Goal: Information Seeking & Learning: Find contact information

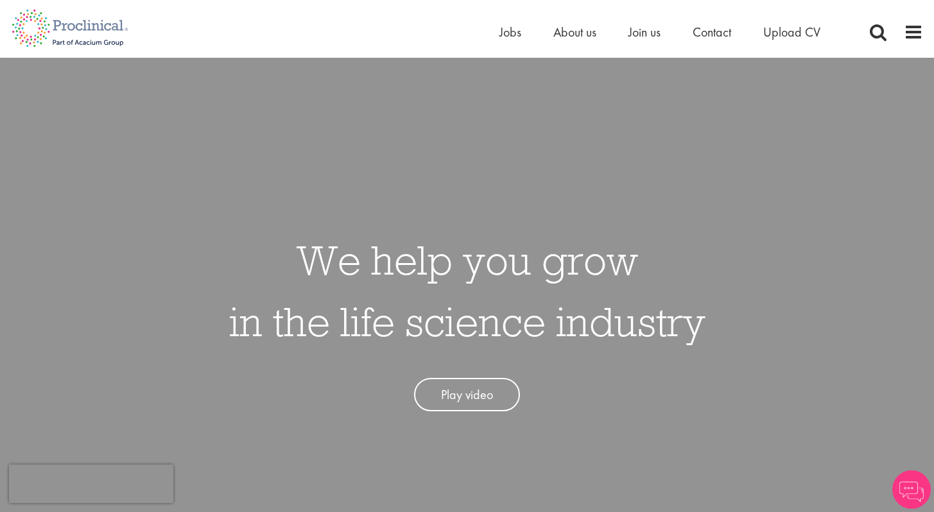
drag, startPoint x: 0, startPoint y: 0, endPoint x: 513, endPoint y: 40, distance: 514.4
click at [513, 40] on li "Jobs" at bounding box center [510, 31] width 22 height 19
click at [513, 35] on span "Jobs" at bounding box center [510, 32] width 22 height 17
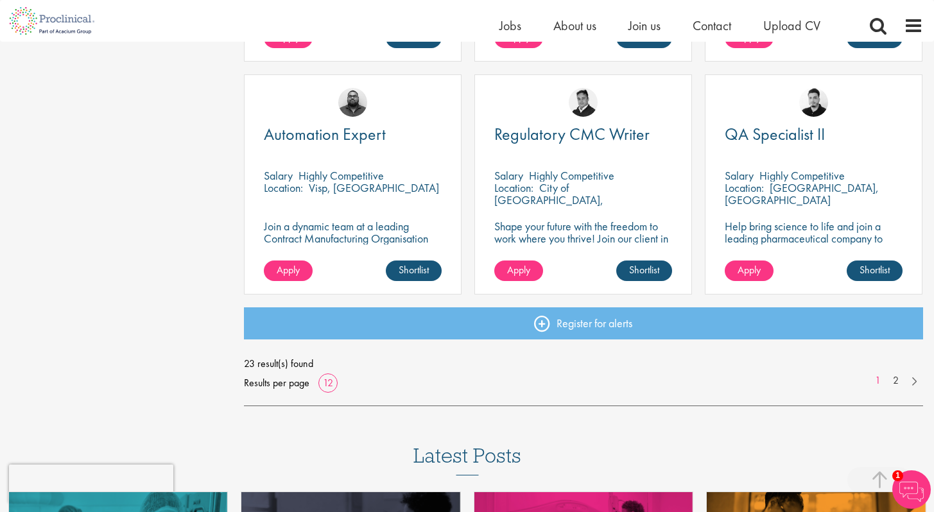
scroll to position [917, 0]
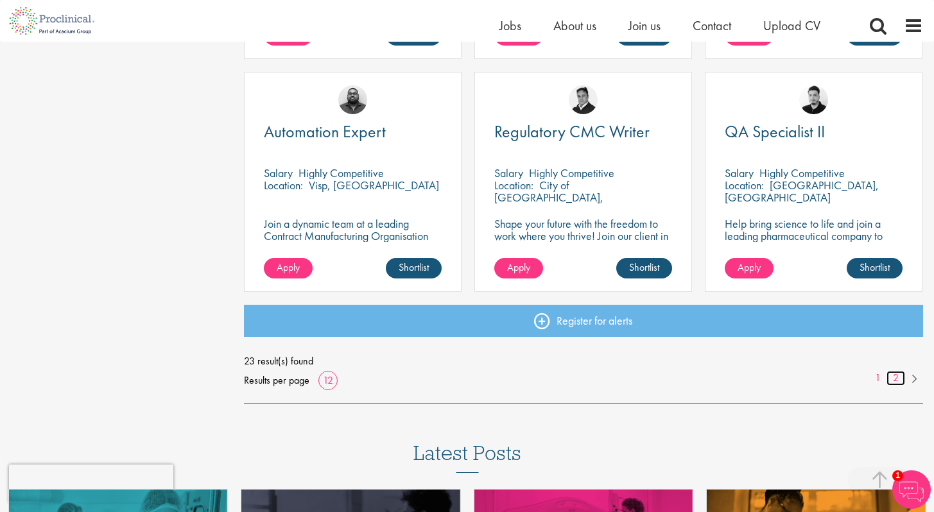
click at [899, 377] on link "2" at bounding box center [896, 378] width 19 height 15
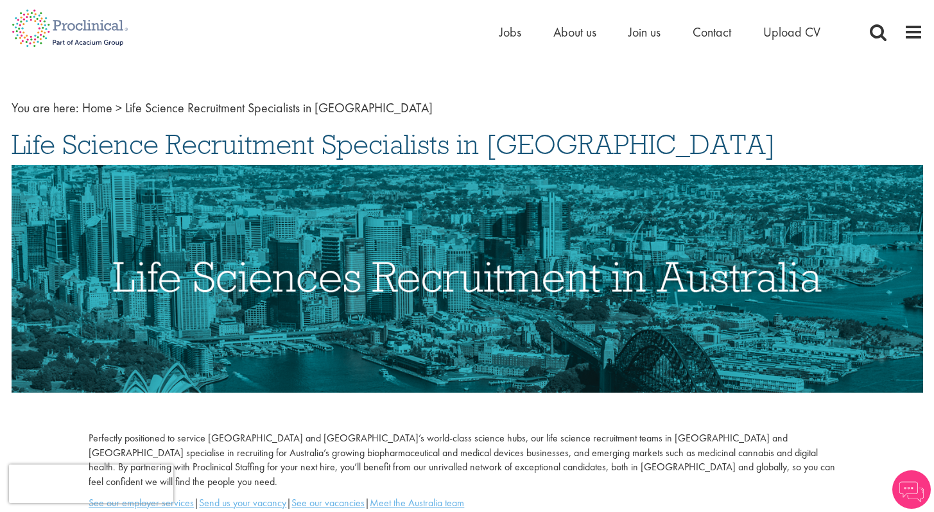
scroll to position [24, 0]
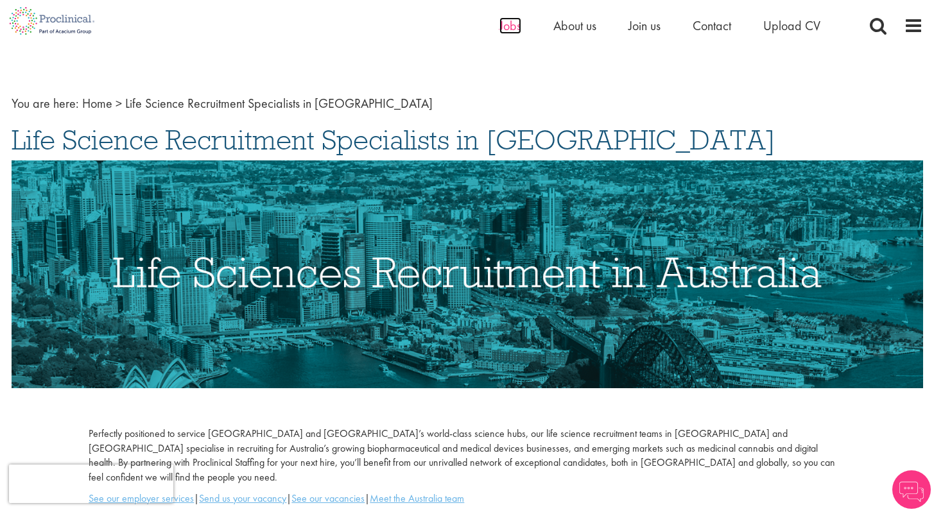
click at [509, 24] on span "Jobs" at bounding box center [510, 25] width 22 height 17
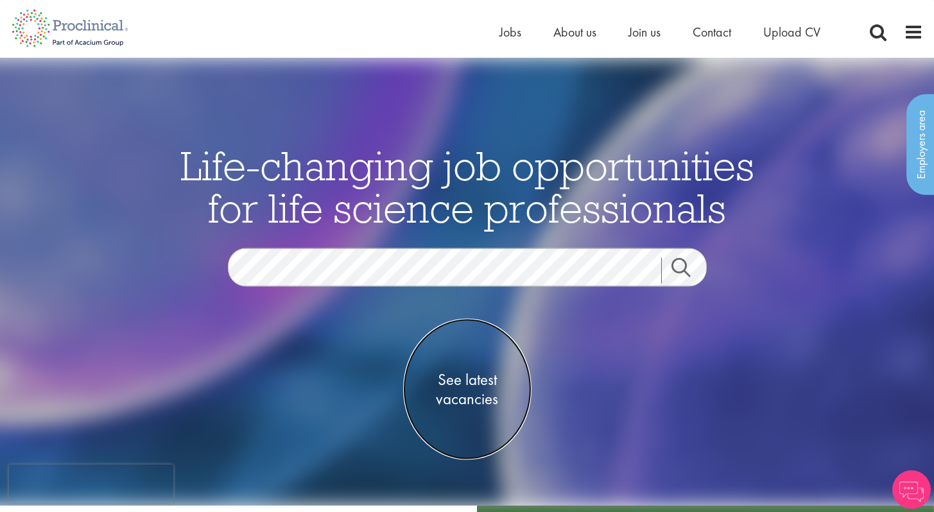
click at [474, 381] on span "See latest vacancies" at bounding box center [467, 389] width 128 height 39
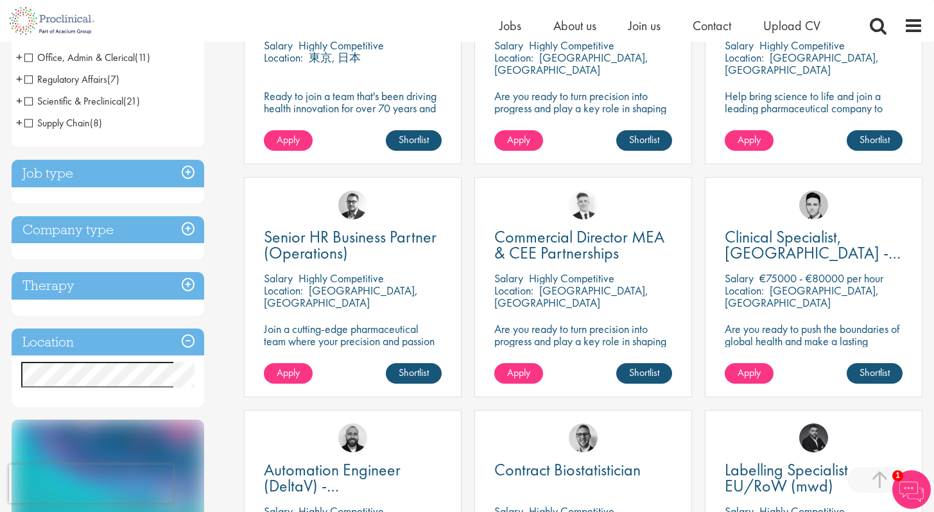
scroll to position [390, 0]
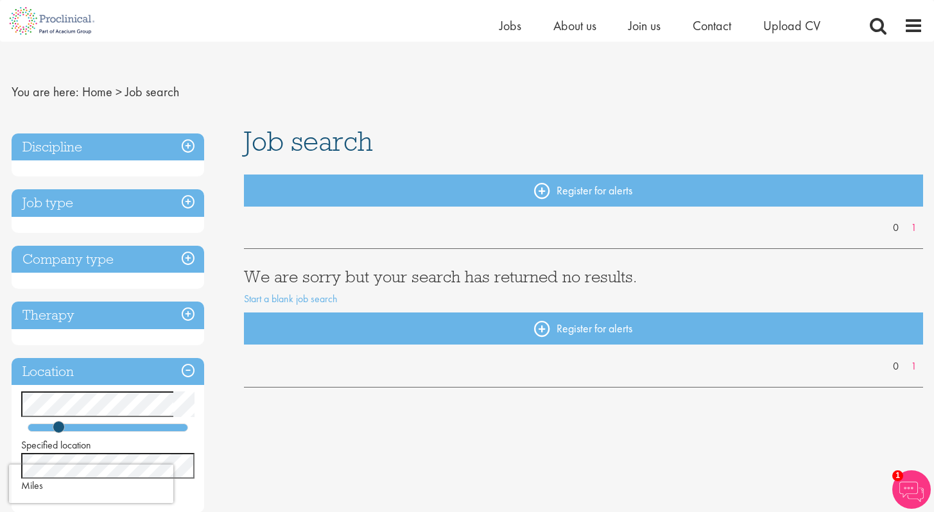
scroll to position [20, 0]
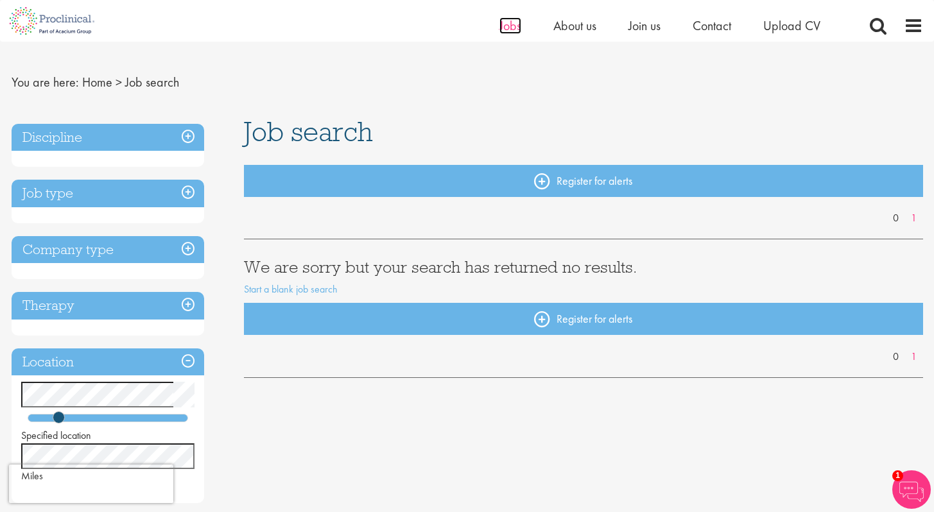
click at [507, 26] on span "Jobs" at bounding box center [510, 25] width 22 height 17
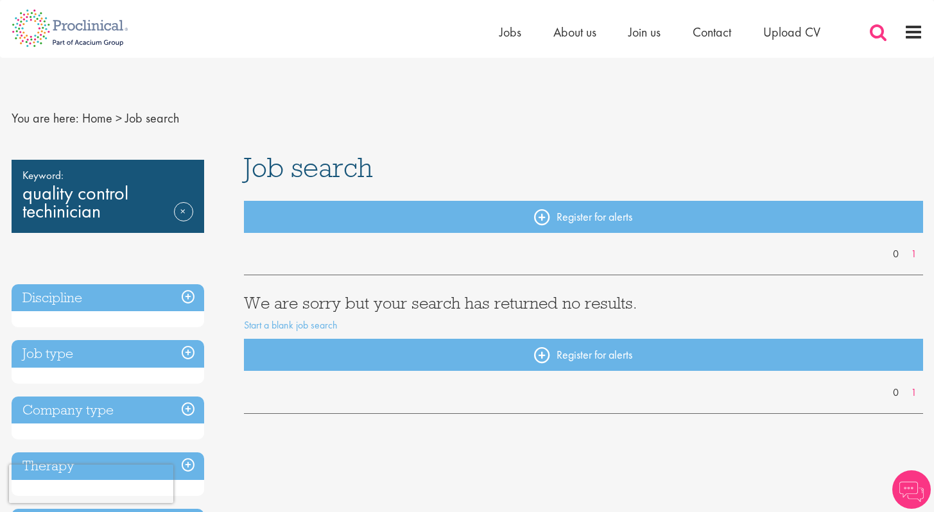
click at [879, 29] on span at bounding box center [878, 31] width 19 height 19
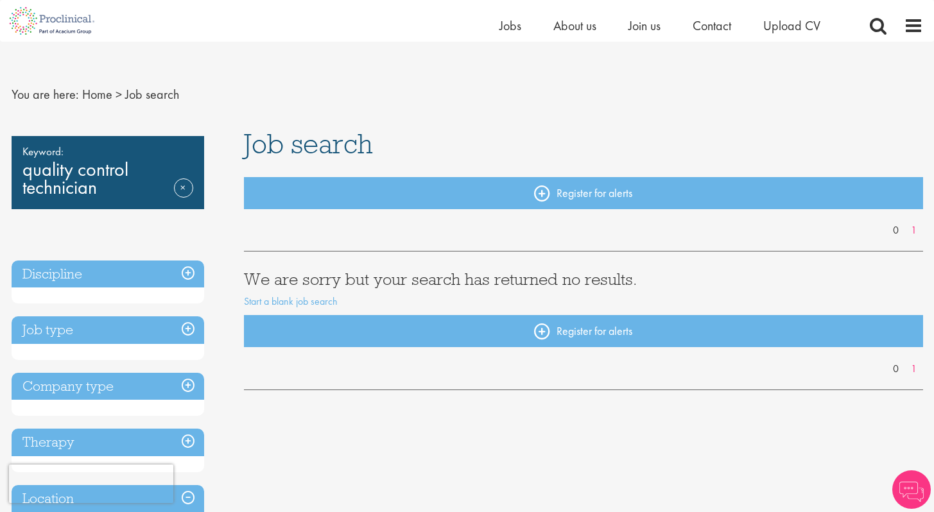
scroll to position [8, 0]
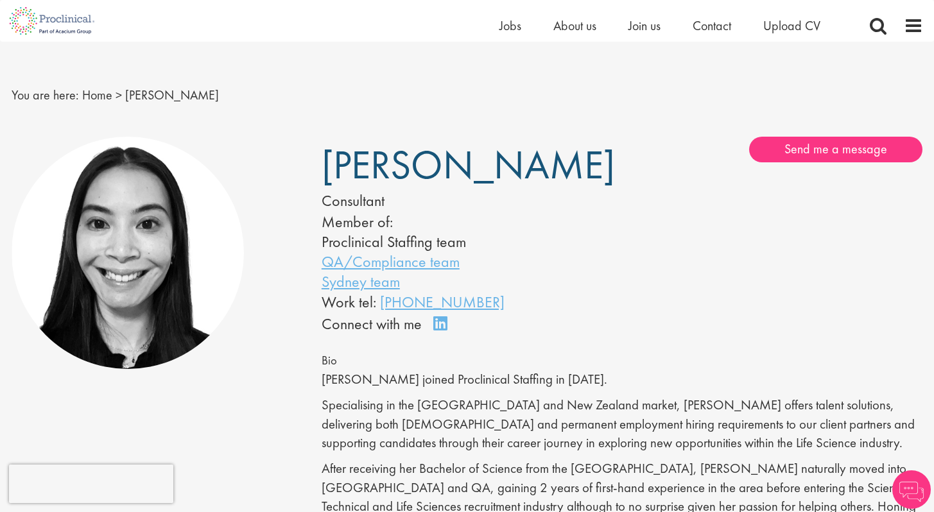
scroll to position [6, 0]
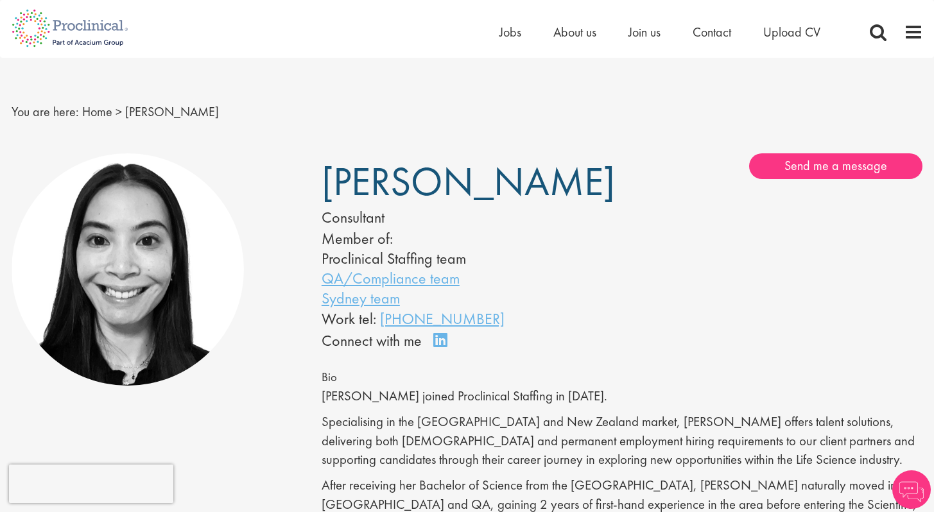
drag, startPoint x: 473, startPoint y: 189, endPoint x: 354, endPoint y: 181, distance: 119.0
click at [354, 181] on span "[PERSON_NAME]" at bounding box center [468, 181] width 293 height 51
click at [0, 0] on h1 "[PERSON_NAME]" at bounding box center [0, 0] width 0 height 0
drag, startPoint x: 478, startPoint y: 172, endPoint x: 442, endPoint y: 169, distance: 36.0
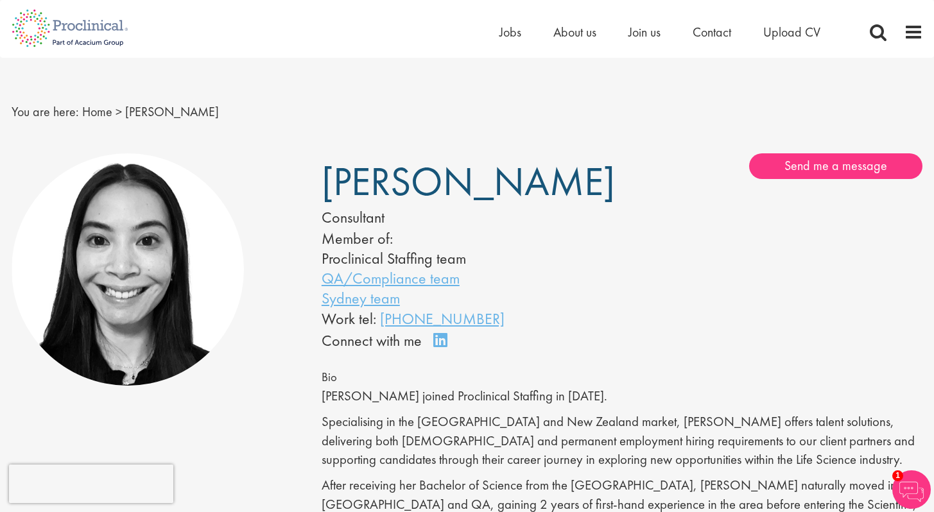
click at [0, 0] on h1 "[PERSON_NAME]" at bounding box center [0, 0] width 0 height 0
copy span "[PERSON_NAME]"
drag, startPoint x: 470, startPoint y: 172, endPoint x: 322, endPoint y: 166, distance: 148.4
click at [0, 0] on h1 "[PERSON_NAME]" at bounding box center [0, 0] width 0 height 0
